Goal: Task Accomplishment & Management: Manage account settings

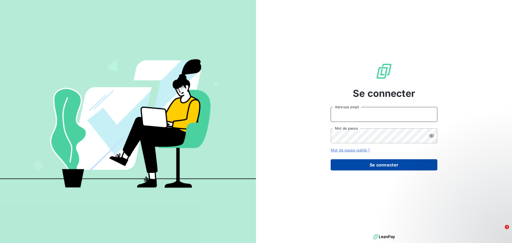
type input "[PERSON_NAME][EMAIL_ADDRESS][DOMAIN_NAME]"
click at [367, 166] on button "Se connecter" at bounding box center [383, 164] width 107 height 11
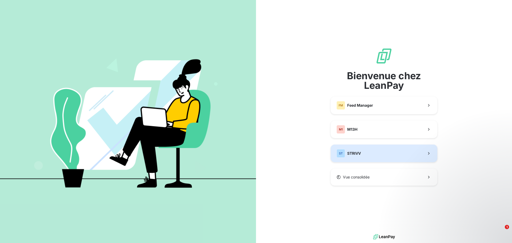
click at [358, 151] on span "STRIVV" at bounding box center [354, 153] width 14 height 5
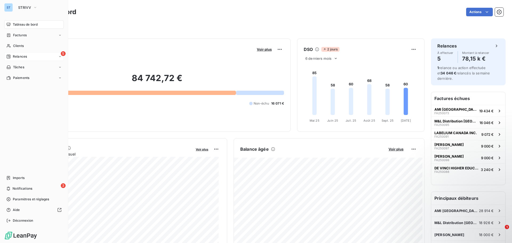
click at [15, 55] on span "Relances" at bounding box center [20, 56] width 14 height 5
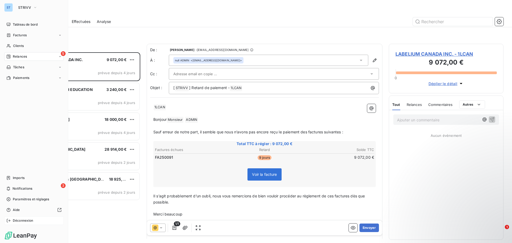
click at [27, 221] on span "Déconnexion" at bounding box center [23, 220] width 21 height 5
